Goal: Navigation & Orientation: Find specific page/section

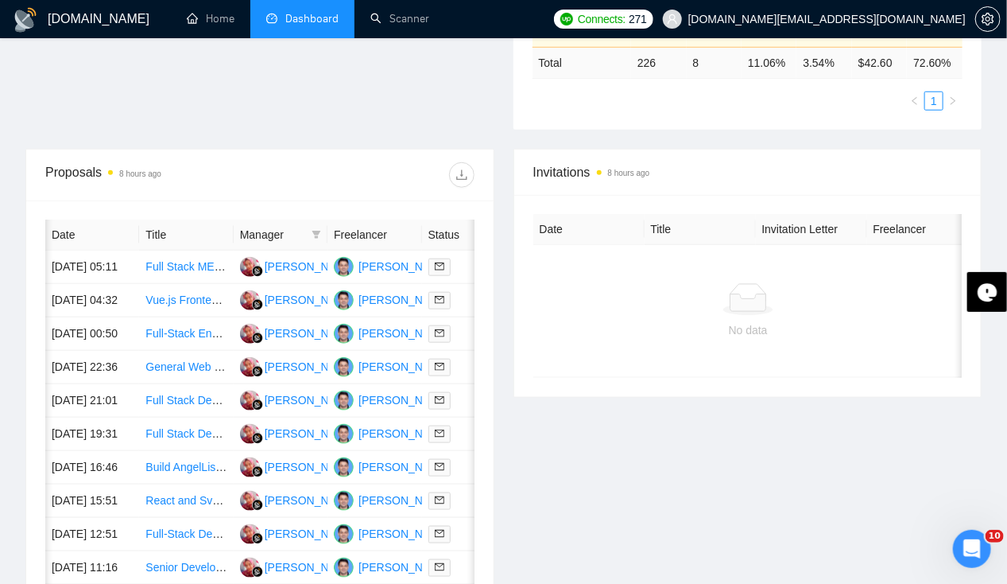
scroll to position [0, 117]
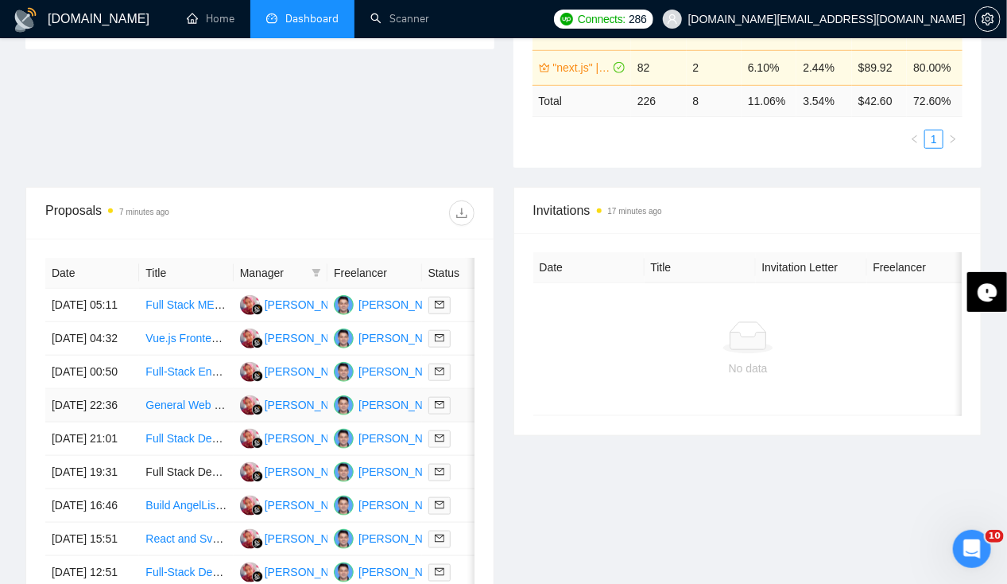
scroll to position [479, 0]
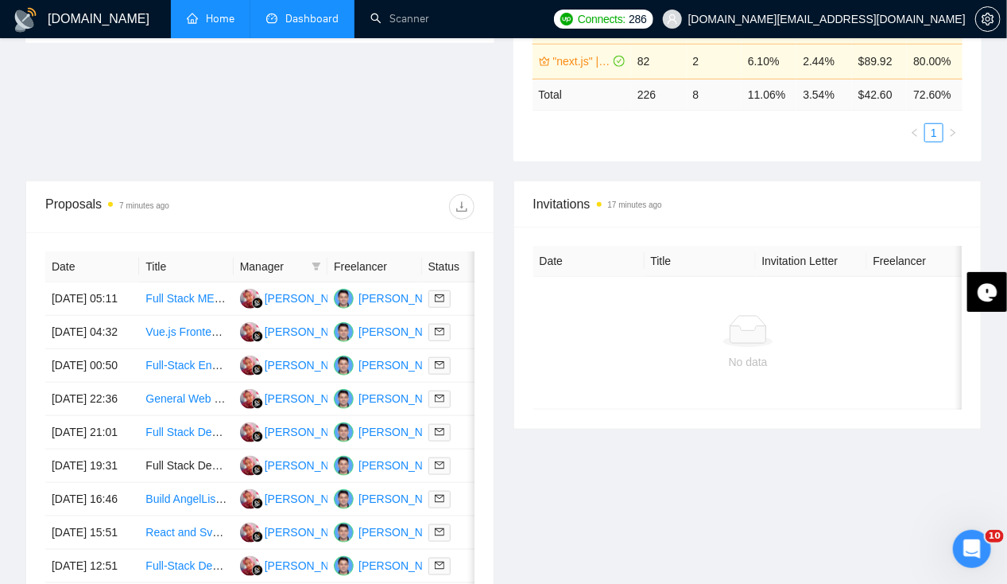
click at [216, 13] on link "Home" at bounding box center [211, 19] width 48 height 14
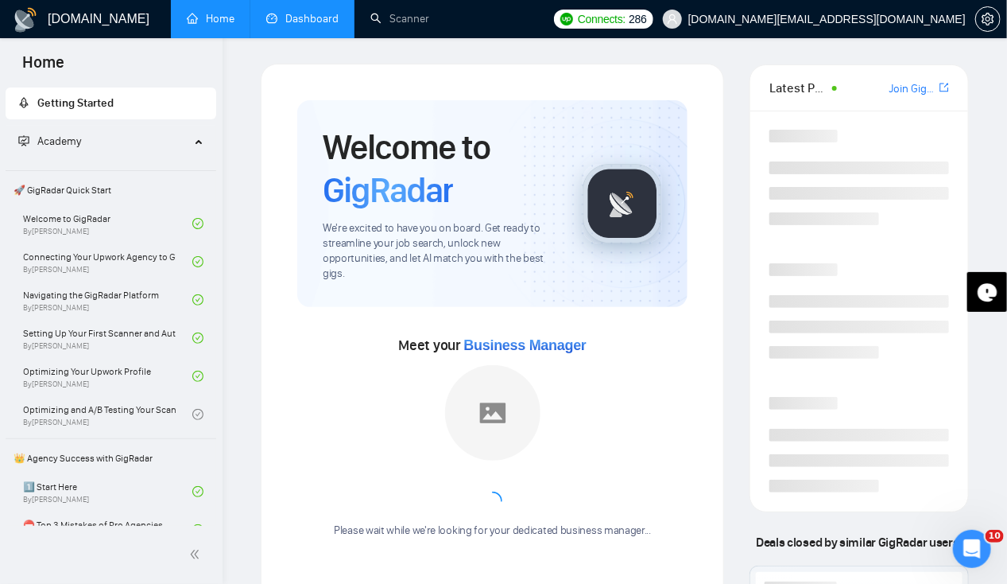
click at [304, 17] on link "Dashboard" at bounding box center [302, 19] width 72 height 14
